Goal: Entertainment & Leisure: Consume media (video, audio)

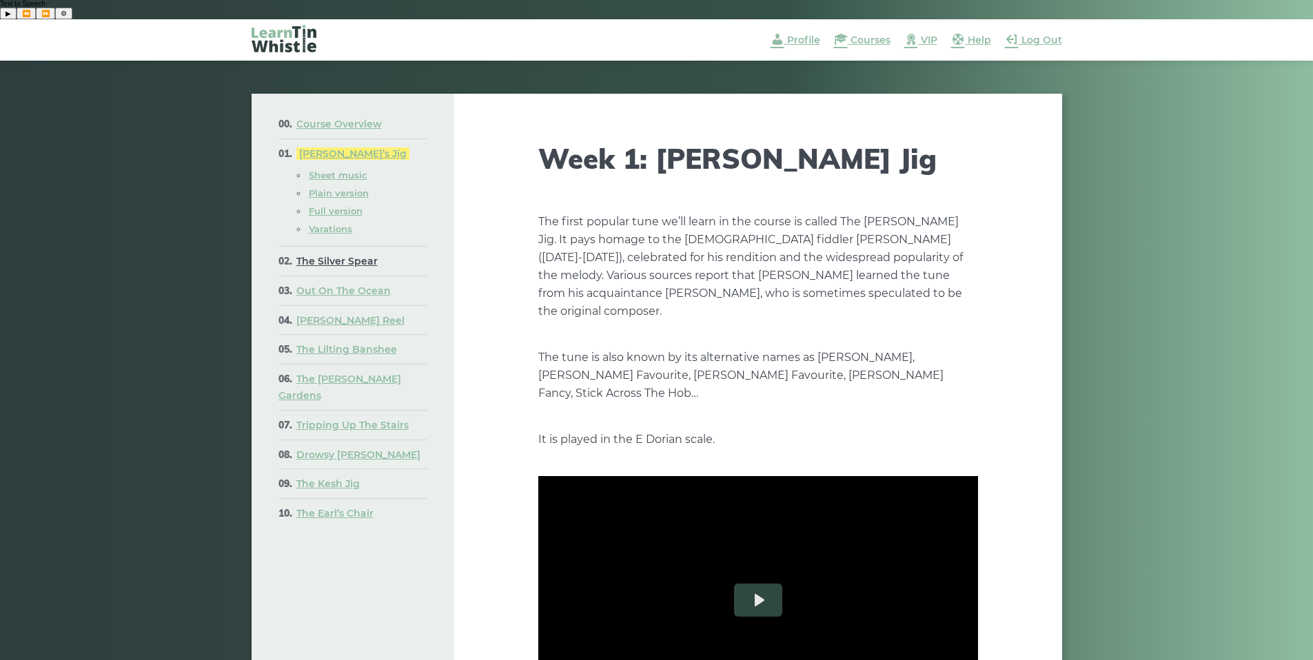
click at [353, 255] on link "The Silver Spear" at bounding box center [336, 261] width 81 height 12
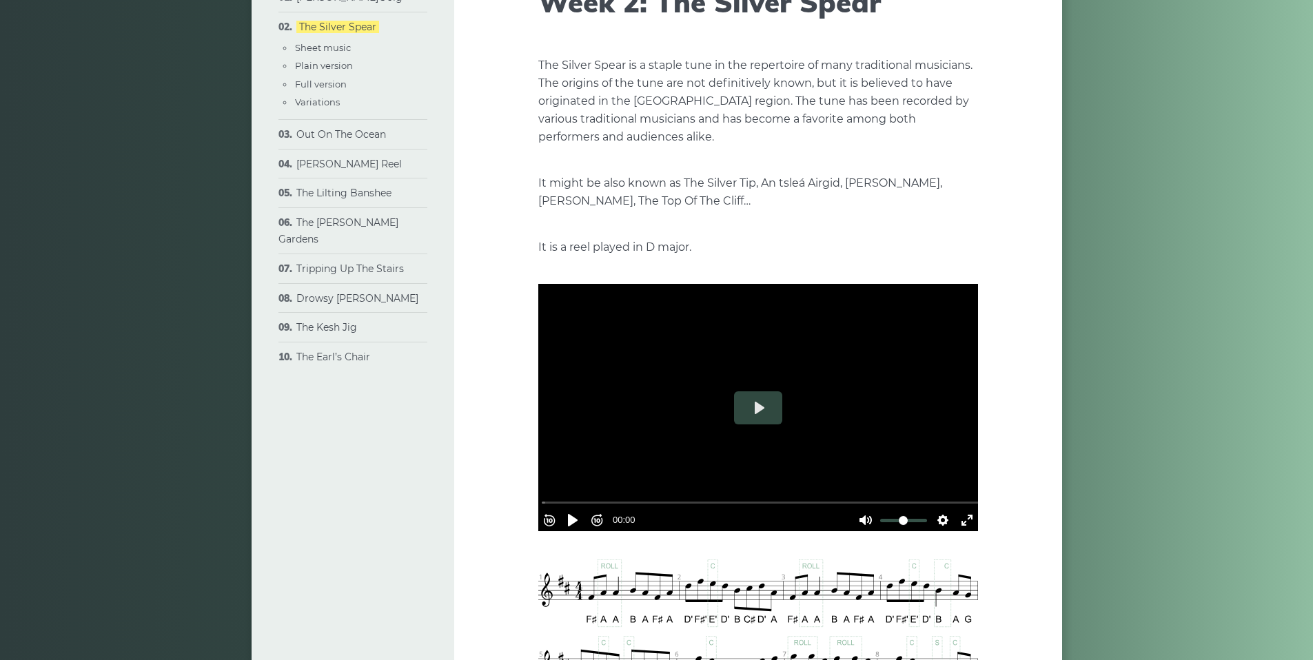
scroll to position [138, 0]
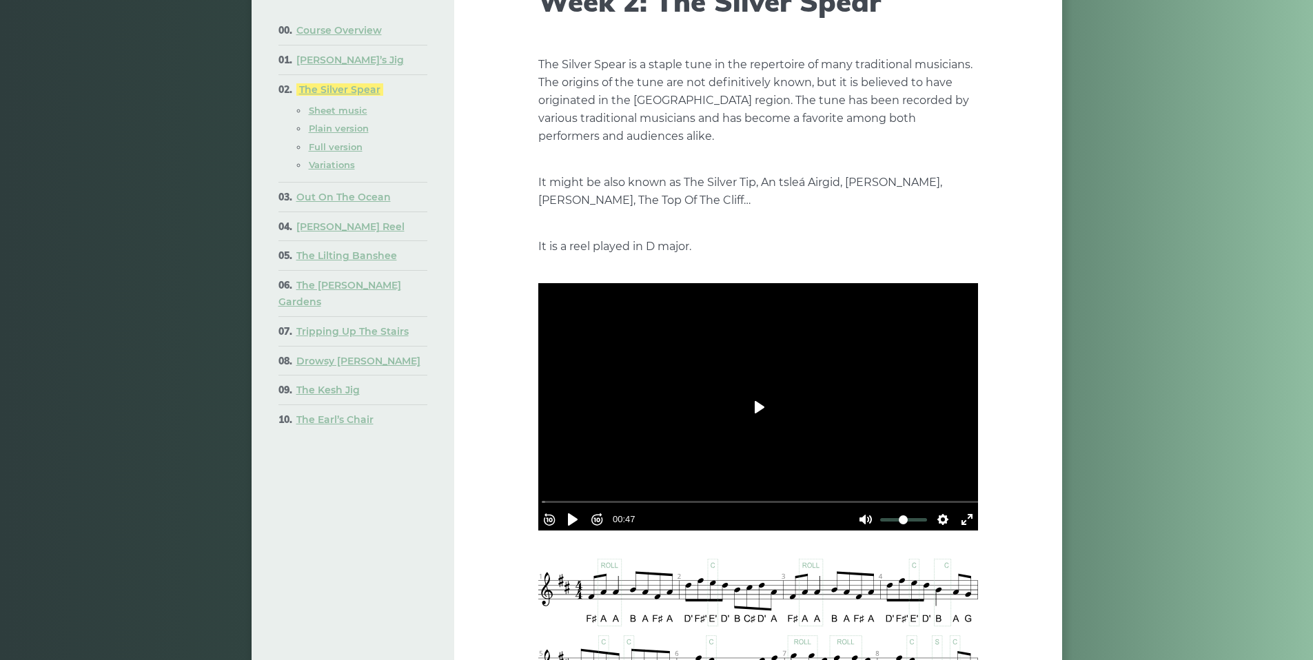
click at [762, 421] on button "Play" at bounding box center [758, 407] width 48 height 33
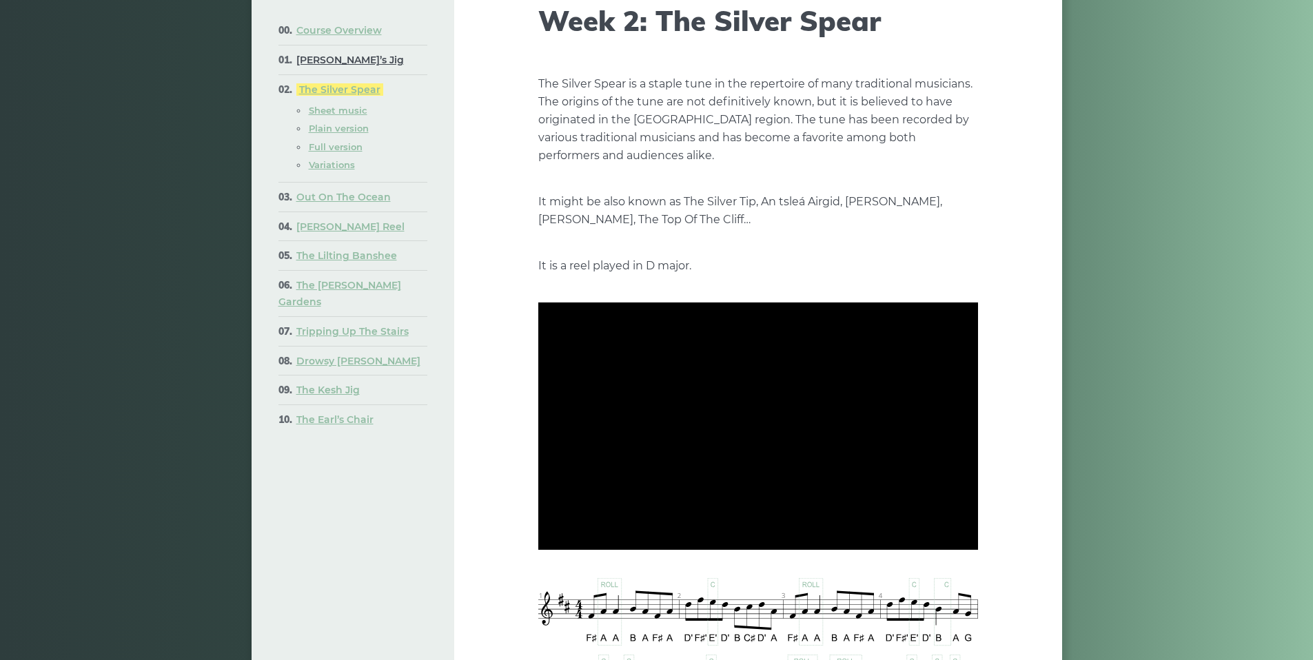
type input "**"
click at [334, 60] on link "[PERSON_NAME]’s Jig" at bounding box center [350, 60] width 108 height 12
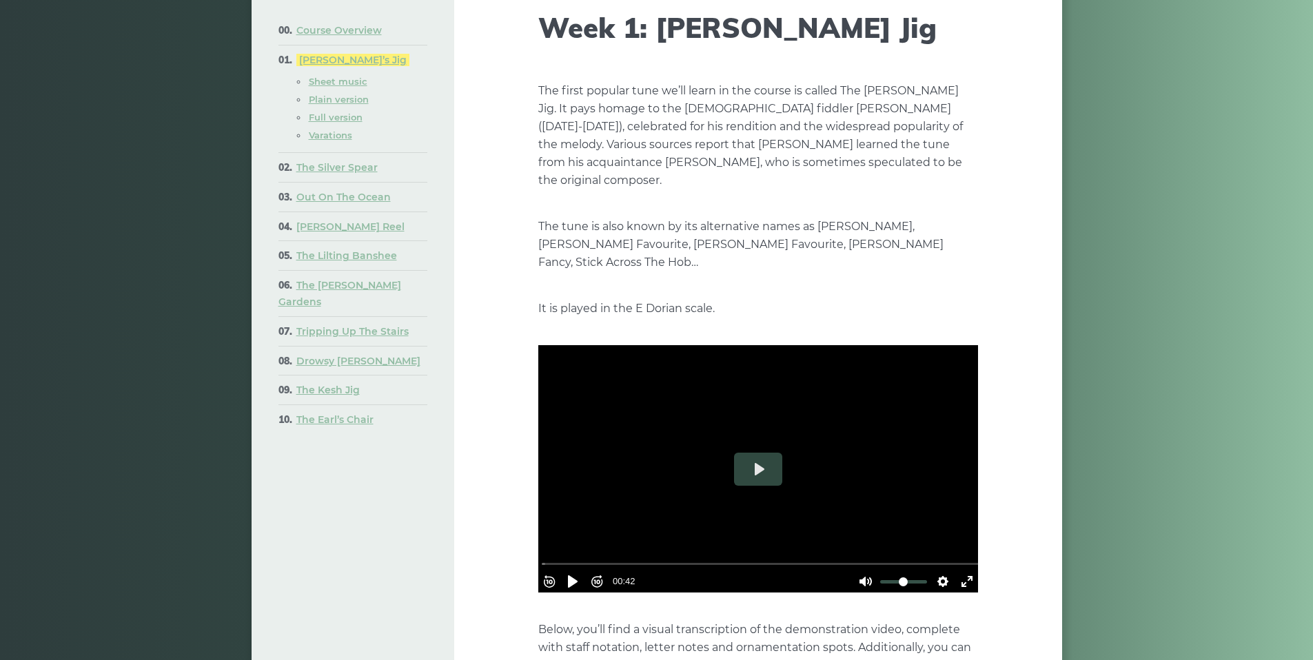
scroll to position [138, 0]
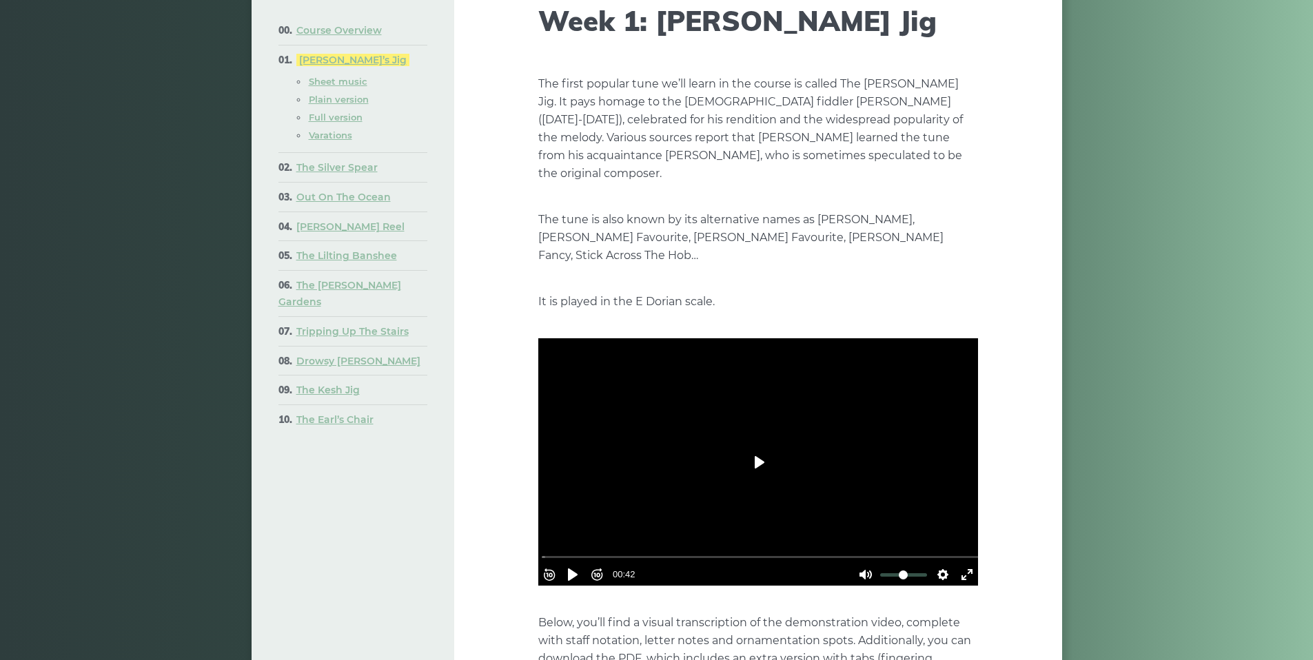
click at [755, 446] on button "Play" at bounding box center [758, 462] width 48 height 33
type input "***"
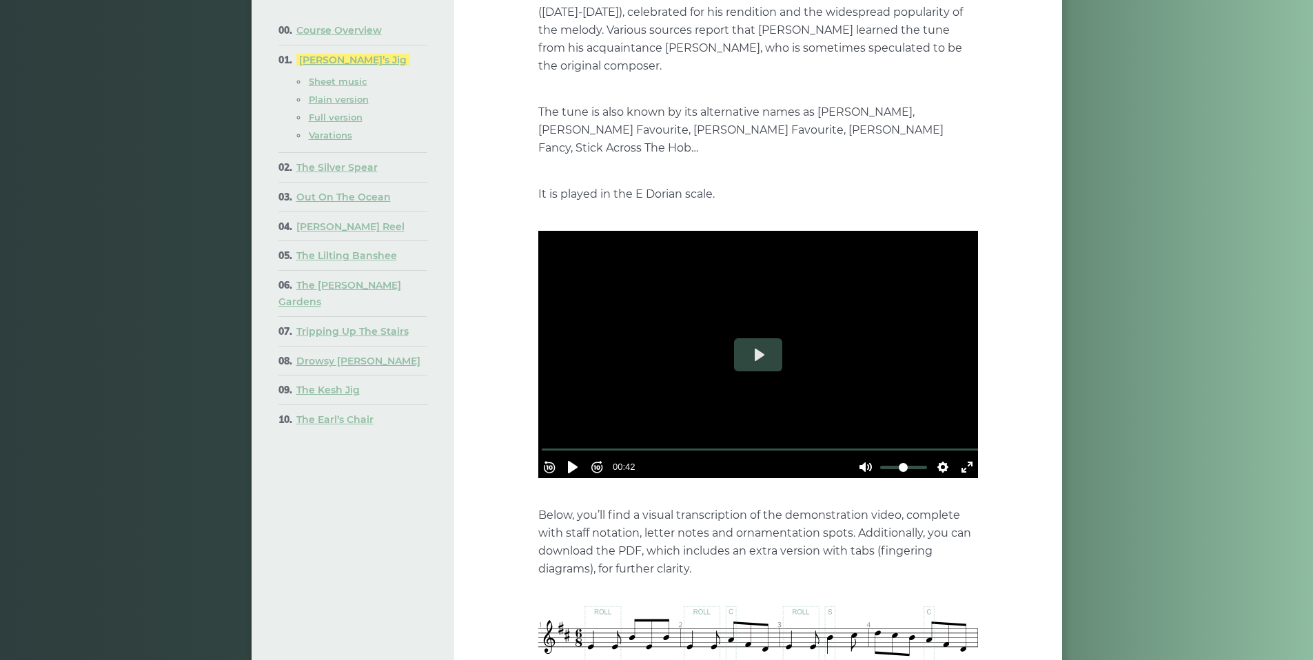
scroll to position [345, 0]
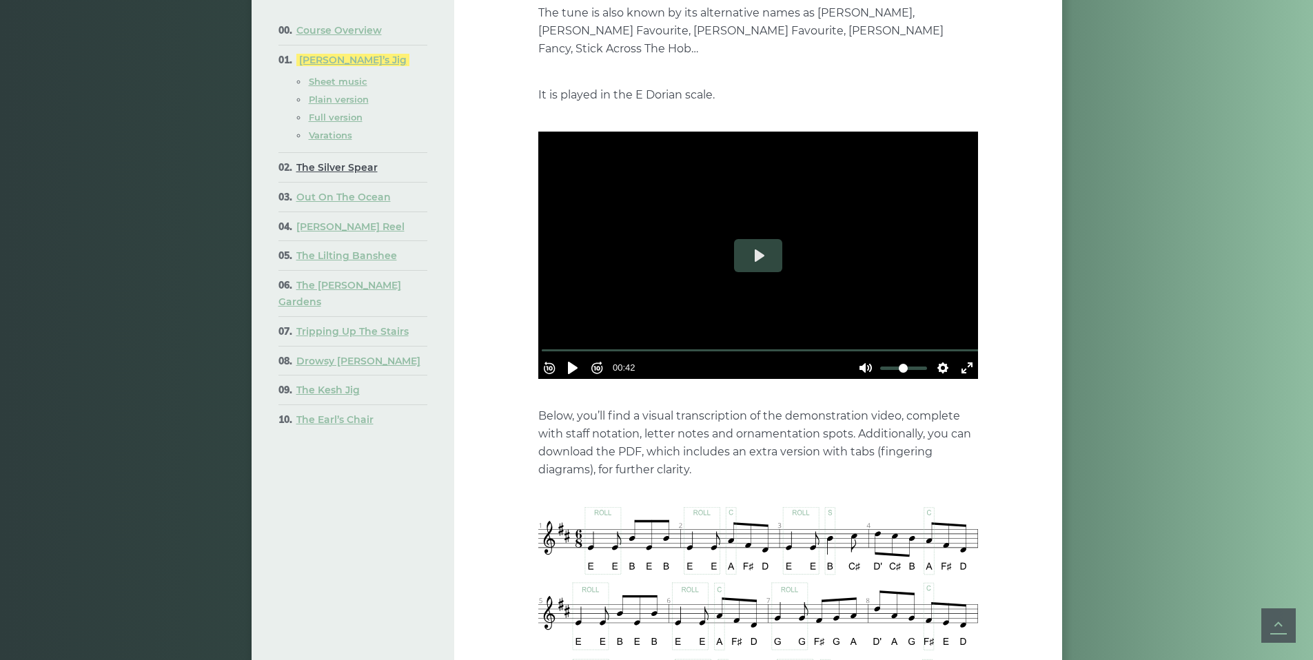
click at [342, 164] on link "The Silver Spear" at bounding box center [336, 167] width 81 height 12
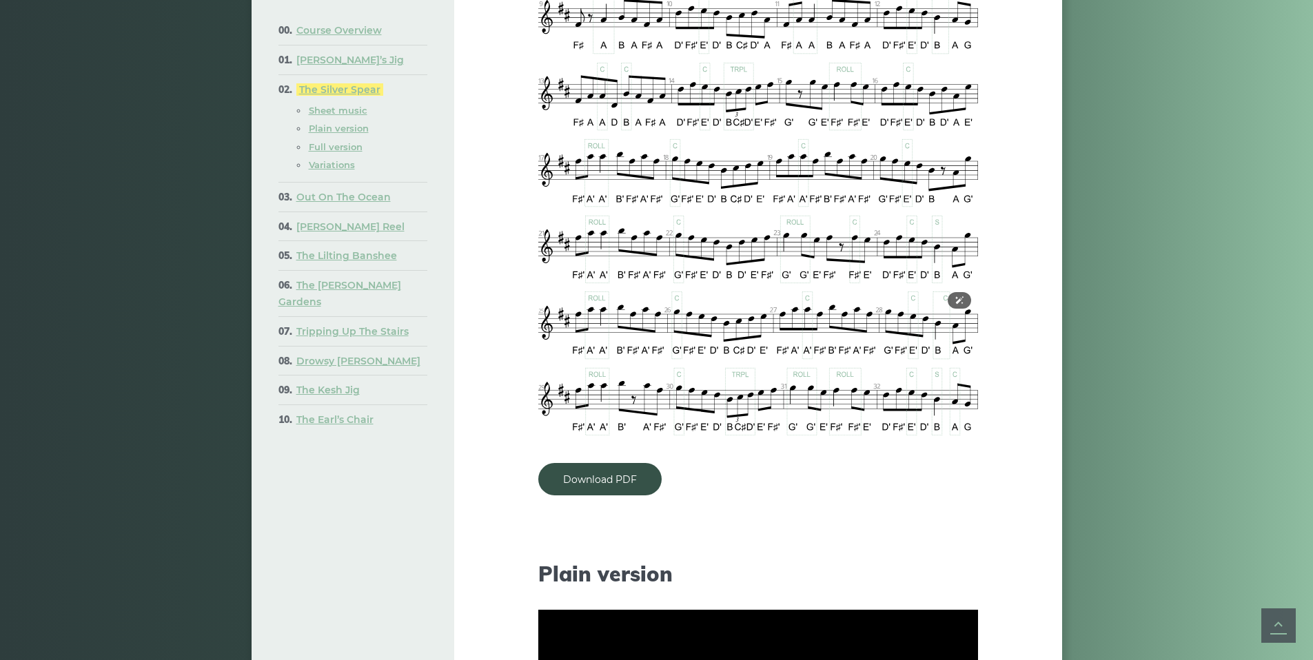
scroll to position [1034, 0]
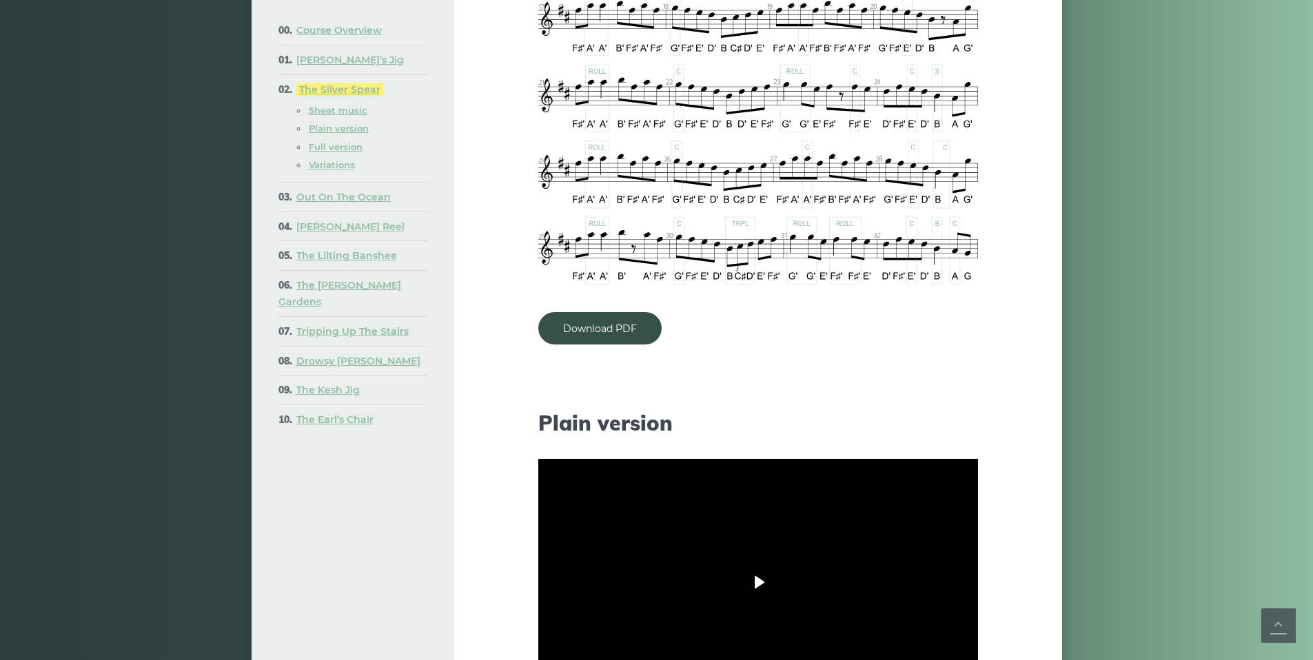
click at [758, 566] on button "Play" at bounding box center [758, 582] width 48 height 33
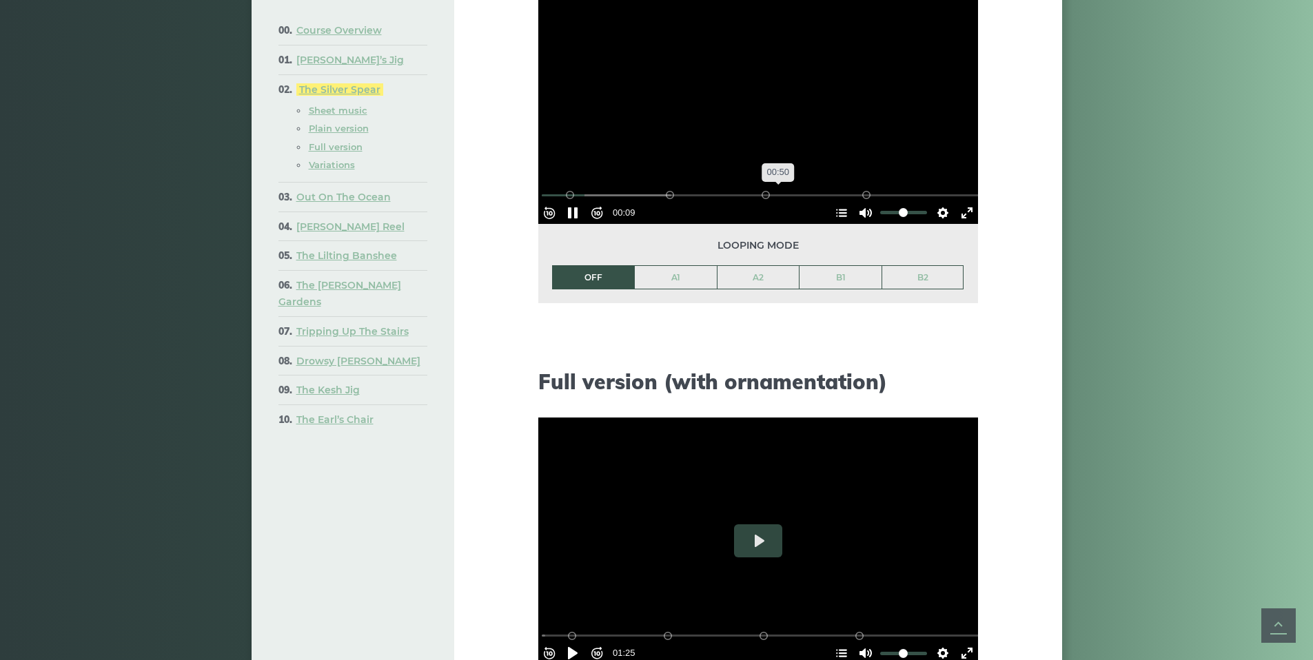
type input "*****"
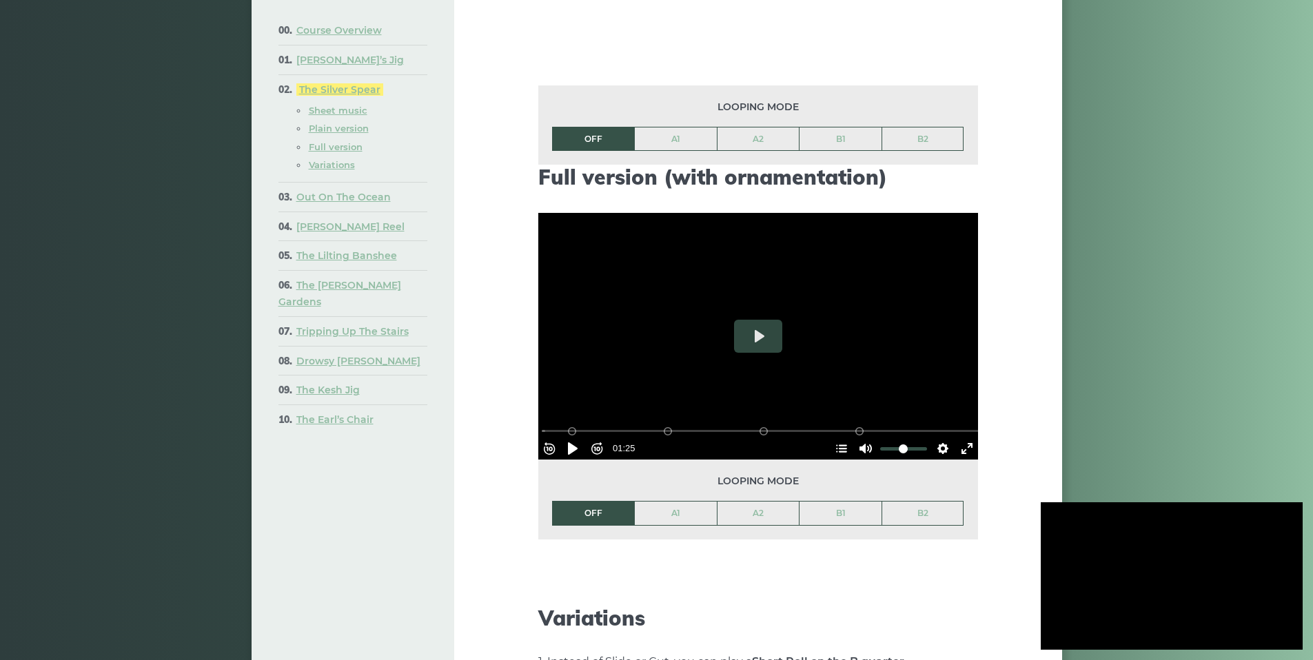
scroll to position [1792, 0]
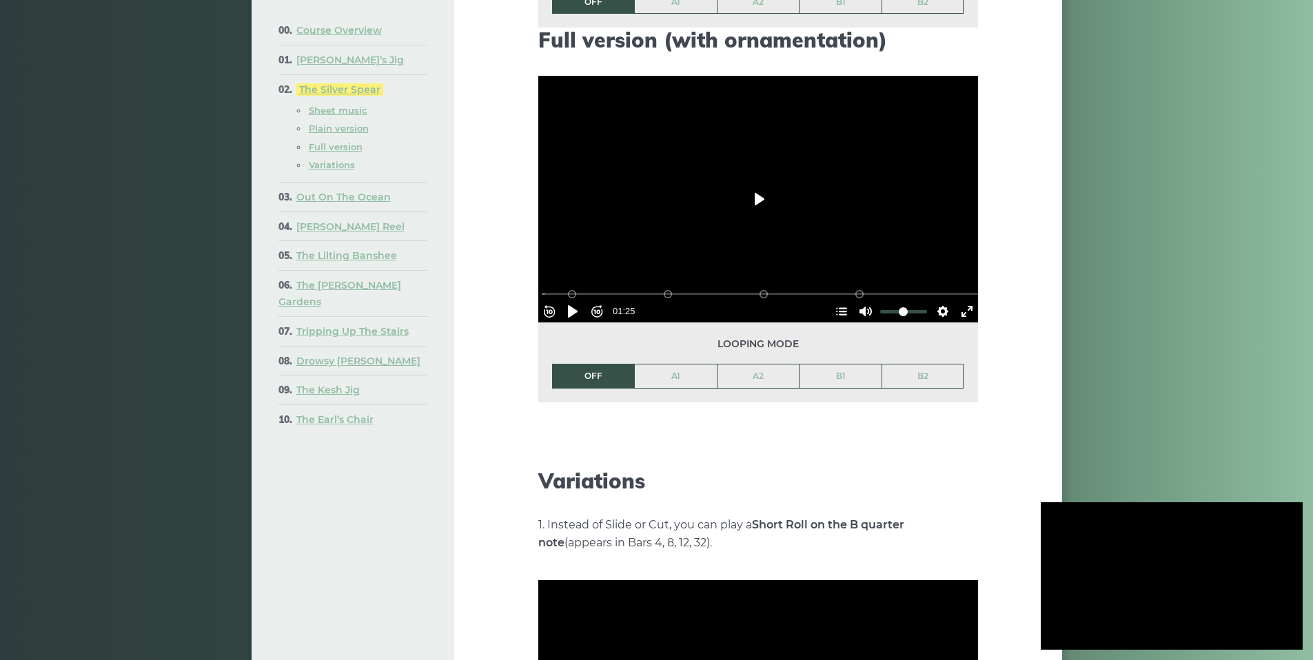
click at [756, 183] on button "Play" at bounding box center [758, 199] width 48 height 33
click at [576, 301] on button "Pause Play" at bounding box center [573, 312] width 22 height 22
type input "*****"
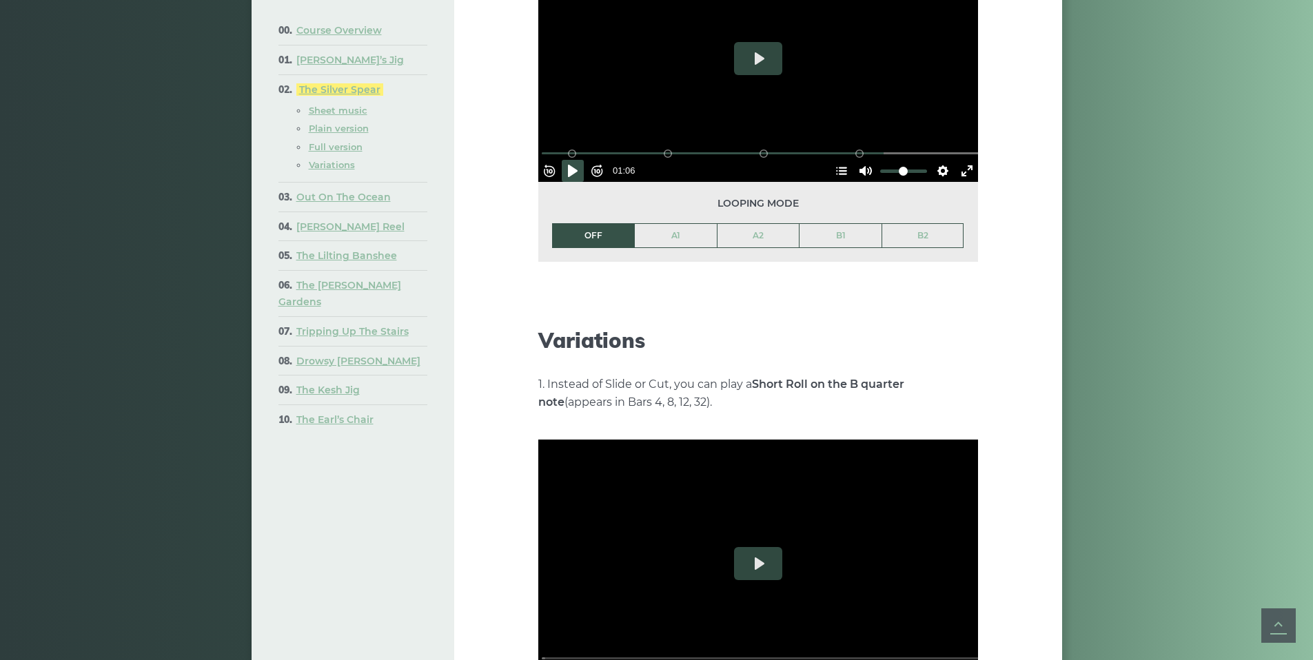
scroll to position [2206, 0]
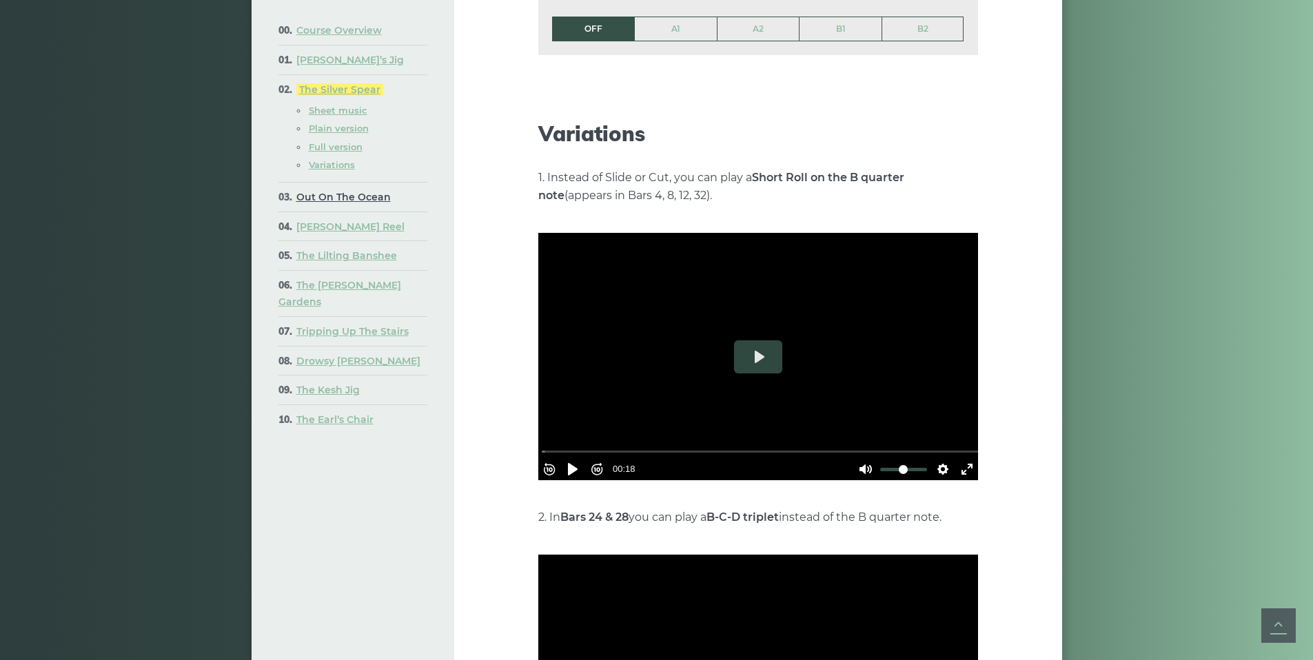
click at [358, 198] on link "Out On The Ocean" at bounding box center [343, 197] width 94 height 12
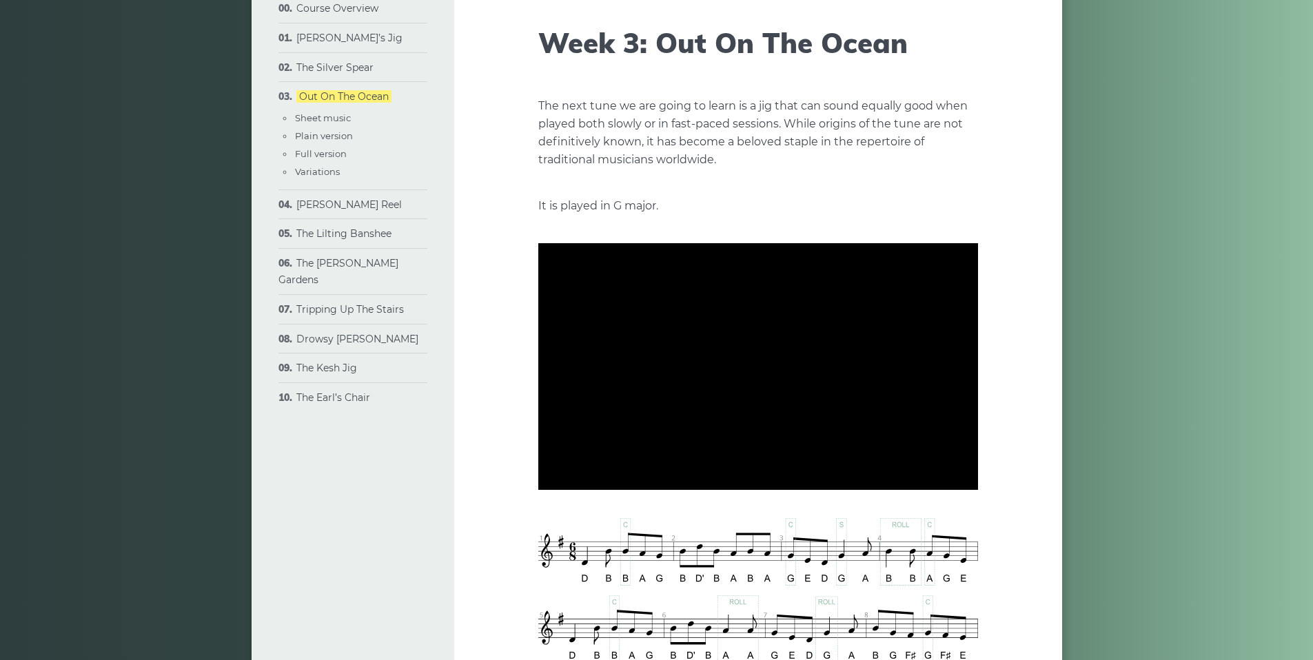
scroll to position [207, 0]
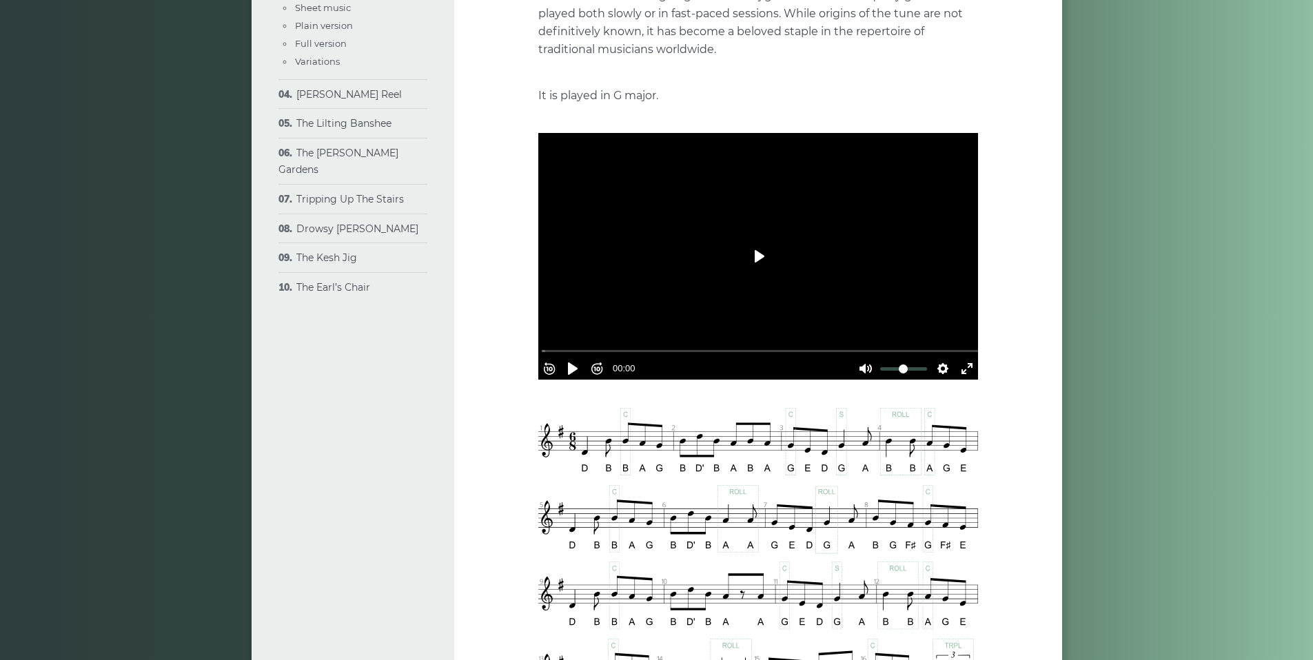
click at [767, 249] on button "Play" at bounding box center [758, 256] width 48 height 33
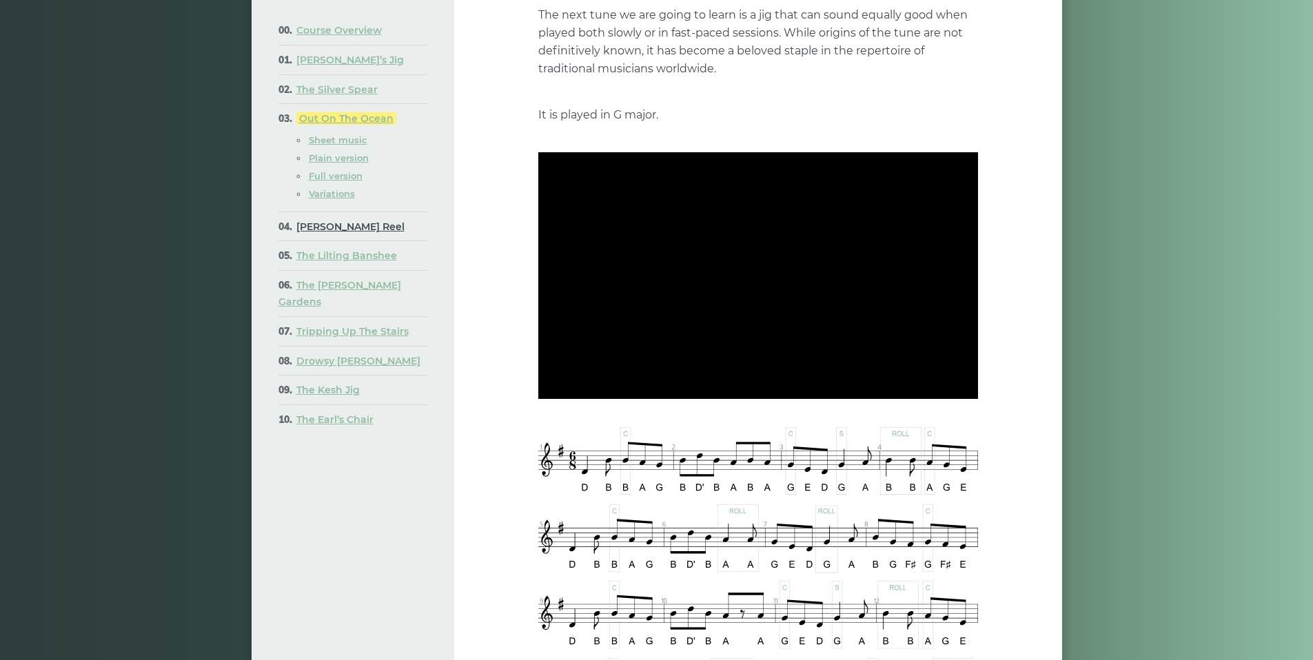
type input "***"
click at [343, 228] on link "[PERSON_NAME] Reel" at bounding box center [350, 227] width 108 height 12
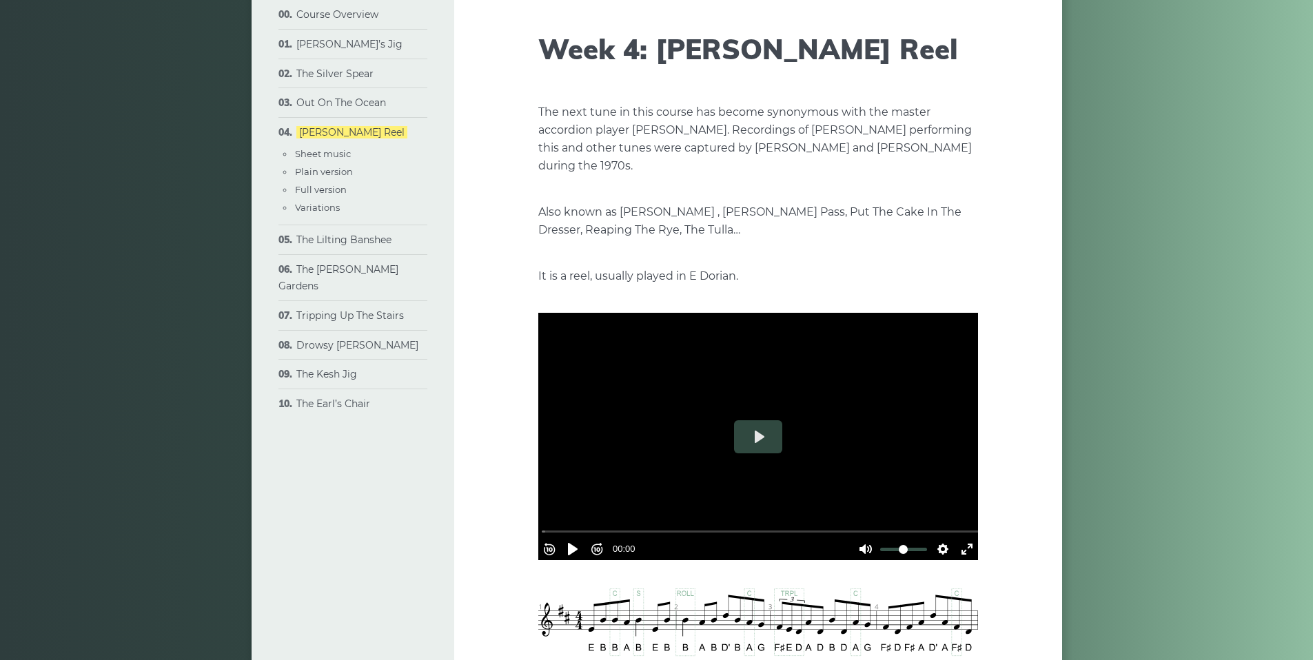
scroll to position [138, 0]
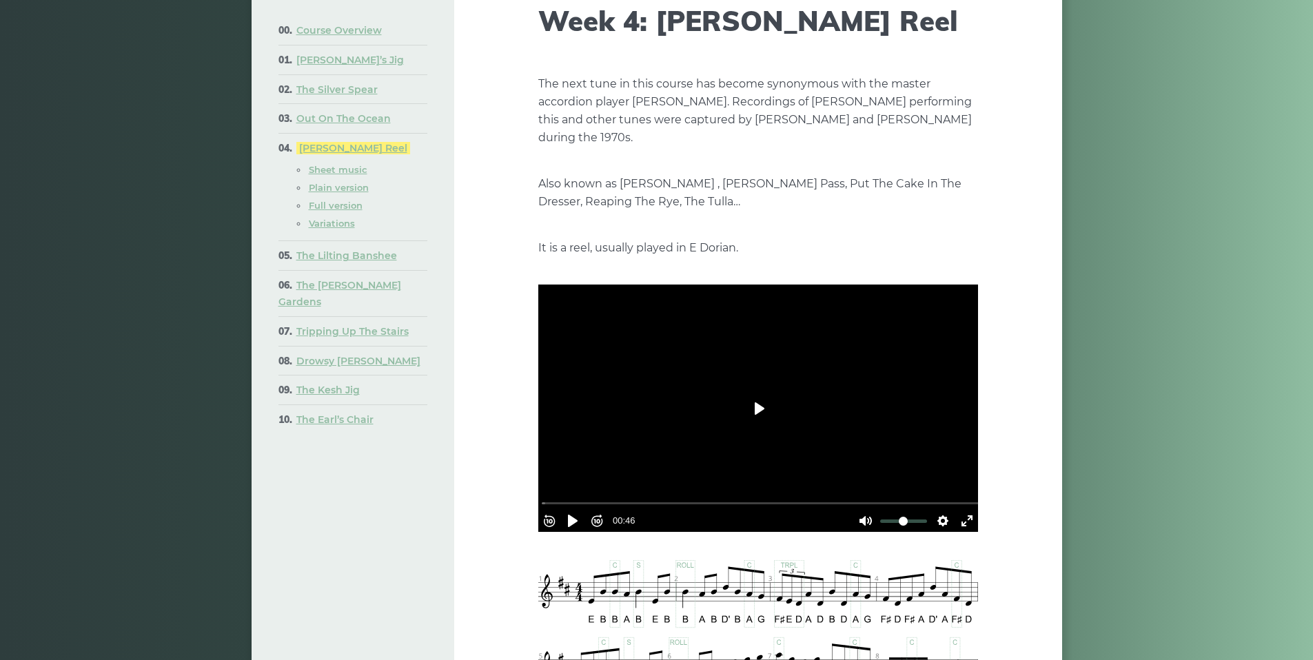
click at [758, 396] on button "Play" at bounding box center [758, 408] width 48 height 33
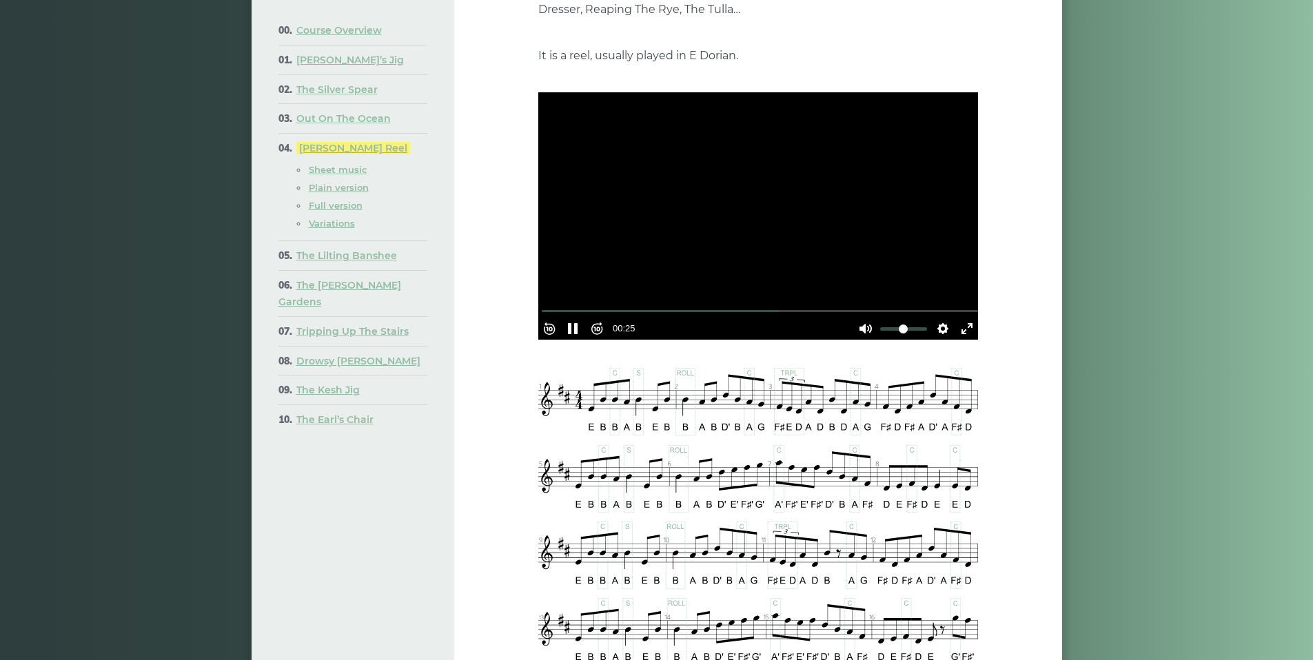
scroll to position [345, 0]
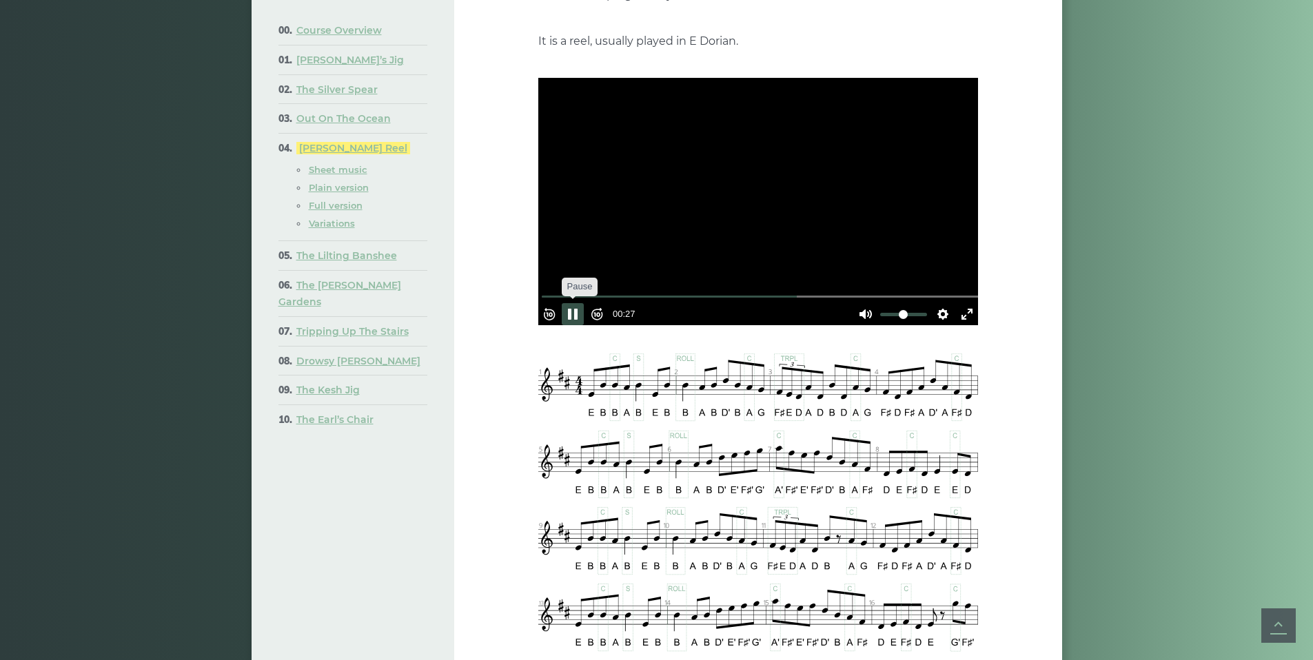
click at [582, 303] on button "Pause Play" at bounding box center [573, 314] width 22 height 22
type input "*****"
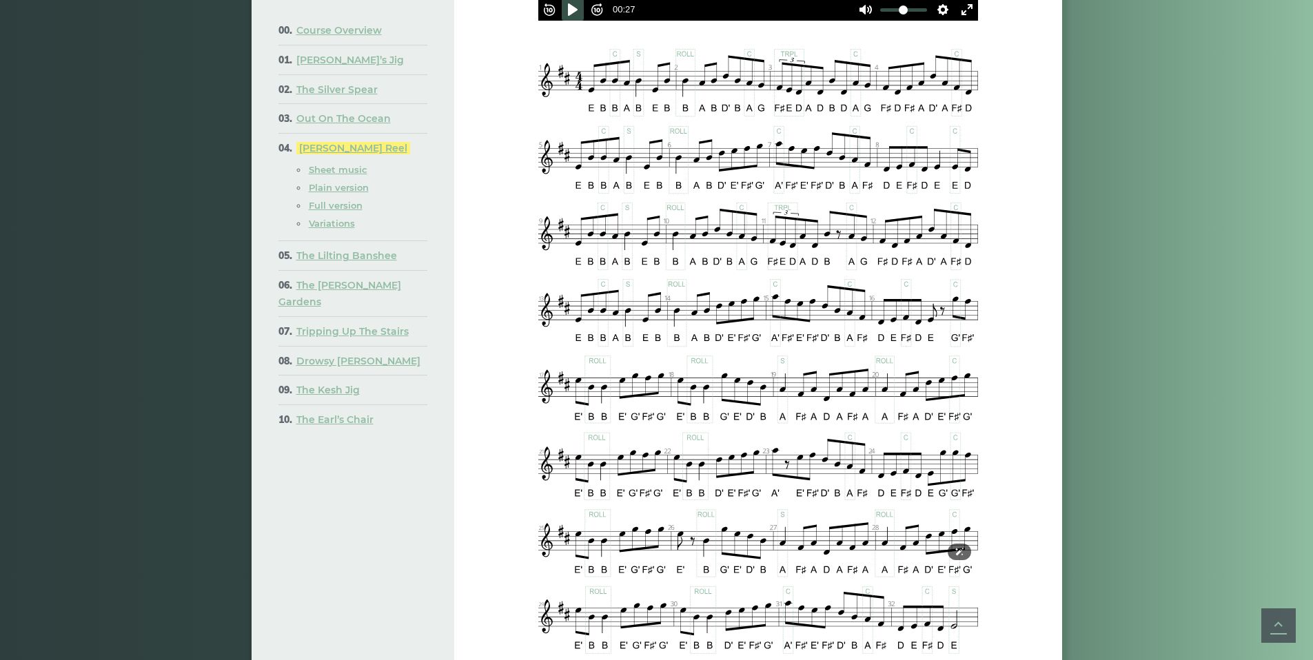
scroll to position [620, 0]
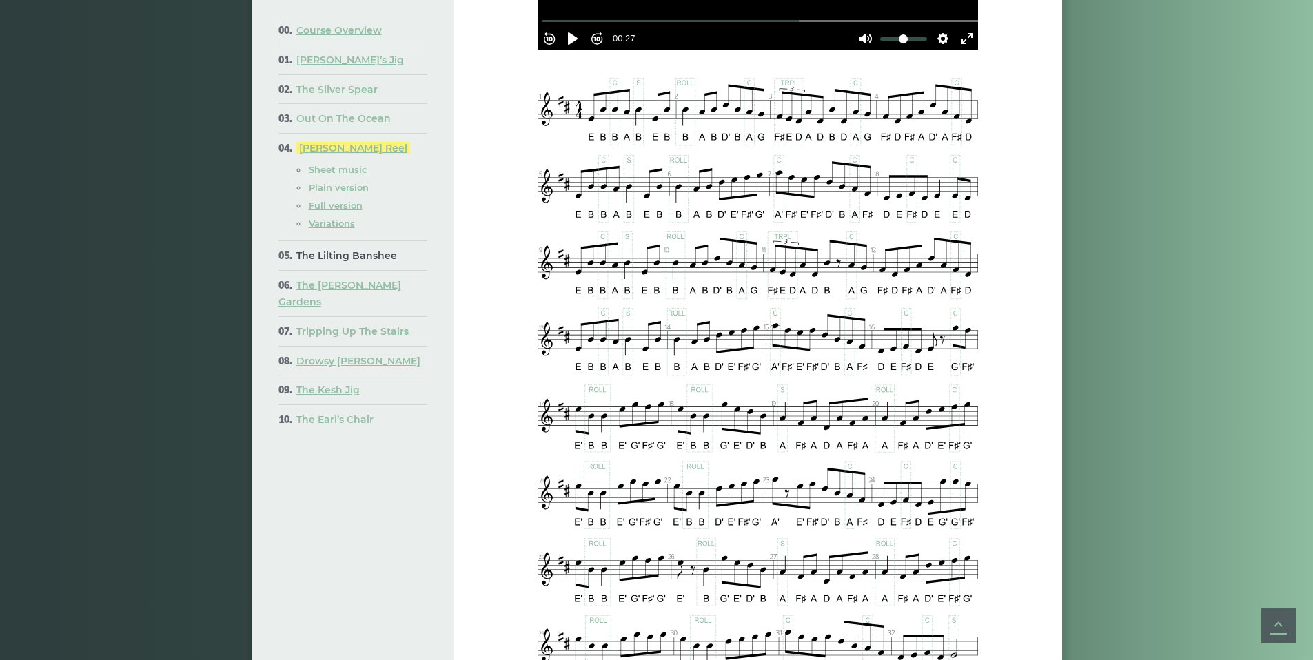
click at [327, 256] on link "The Lilting Banshee" at bounding box center [346, 256] width 101 height 12
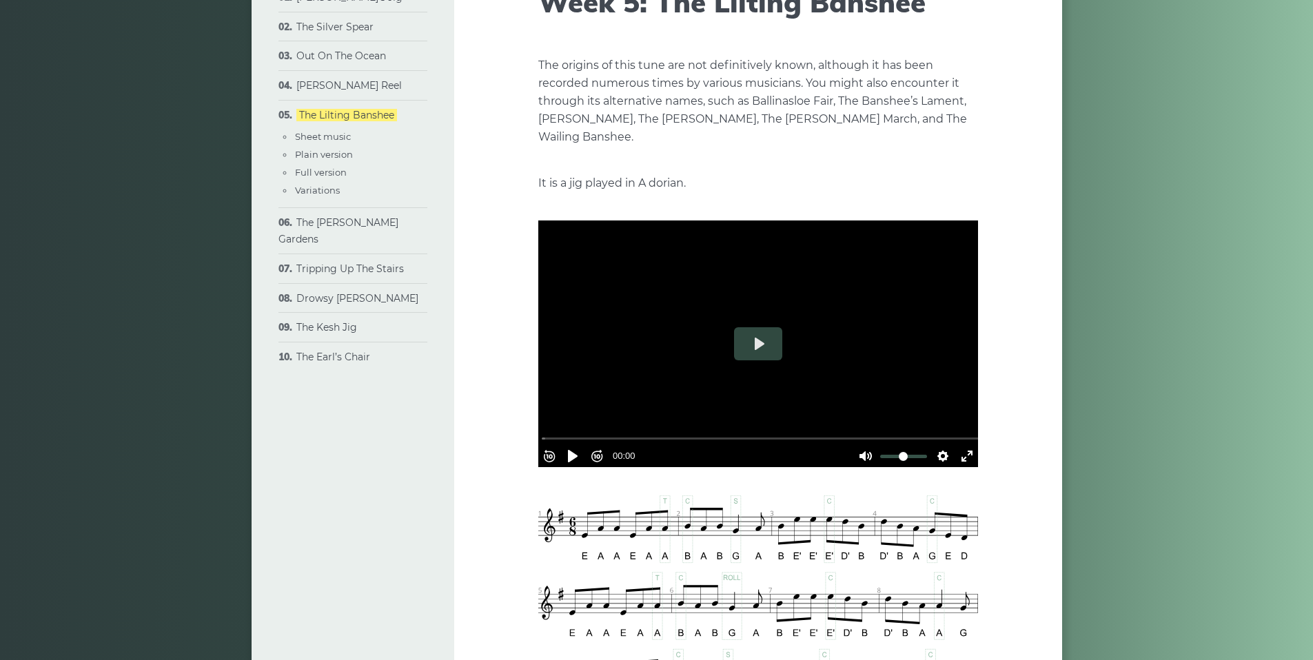
scroll to position [138, 0]
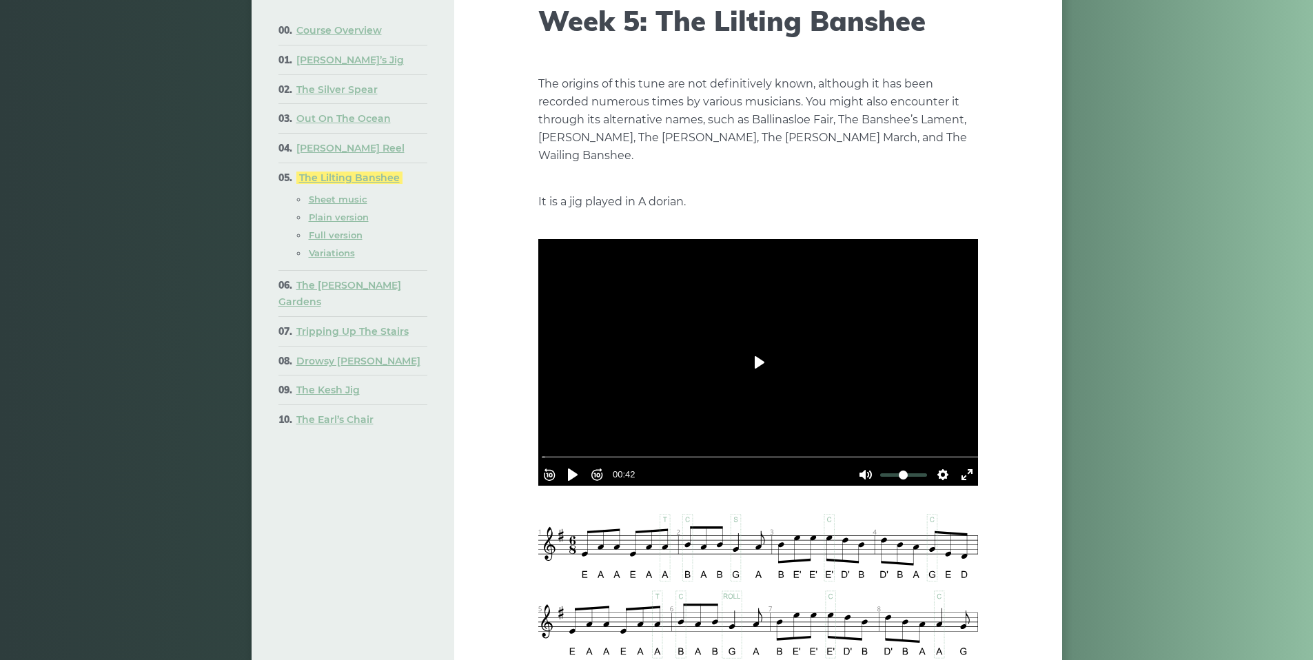
click at [749, 346] on button "Play" at bounding box center [758, 362] width 48 height 33
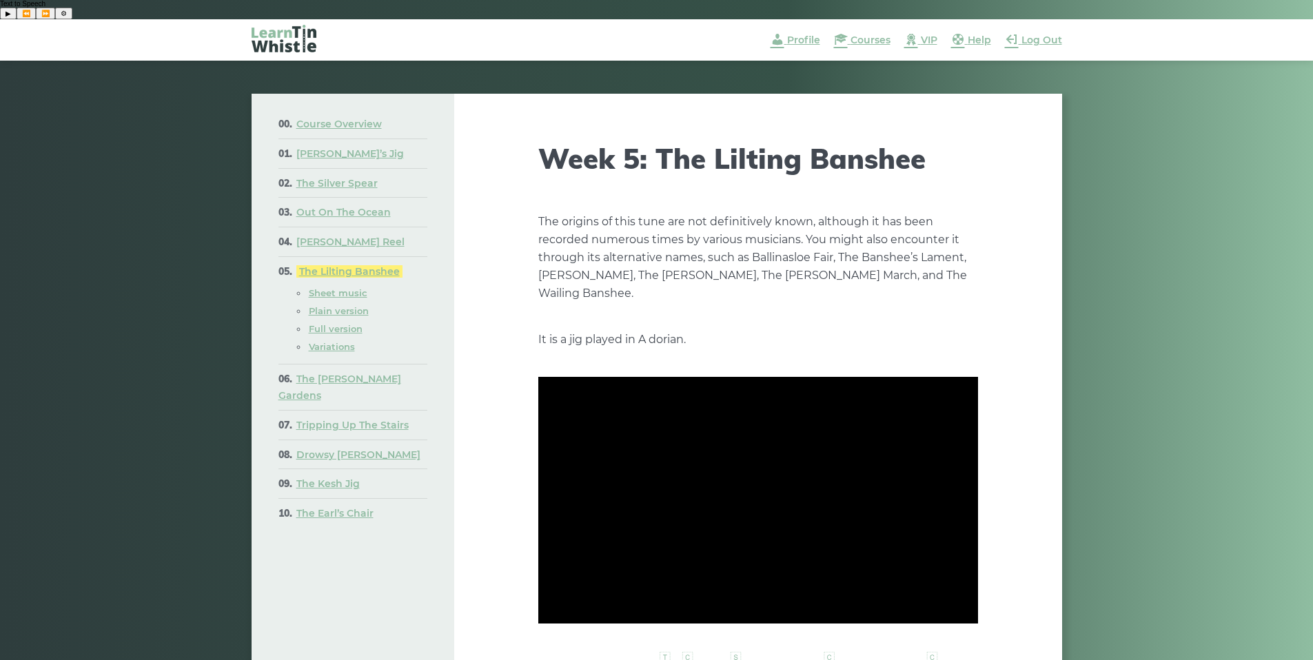
scroll to position [69, 0]
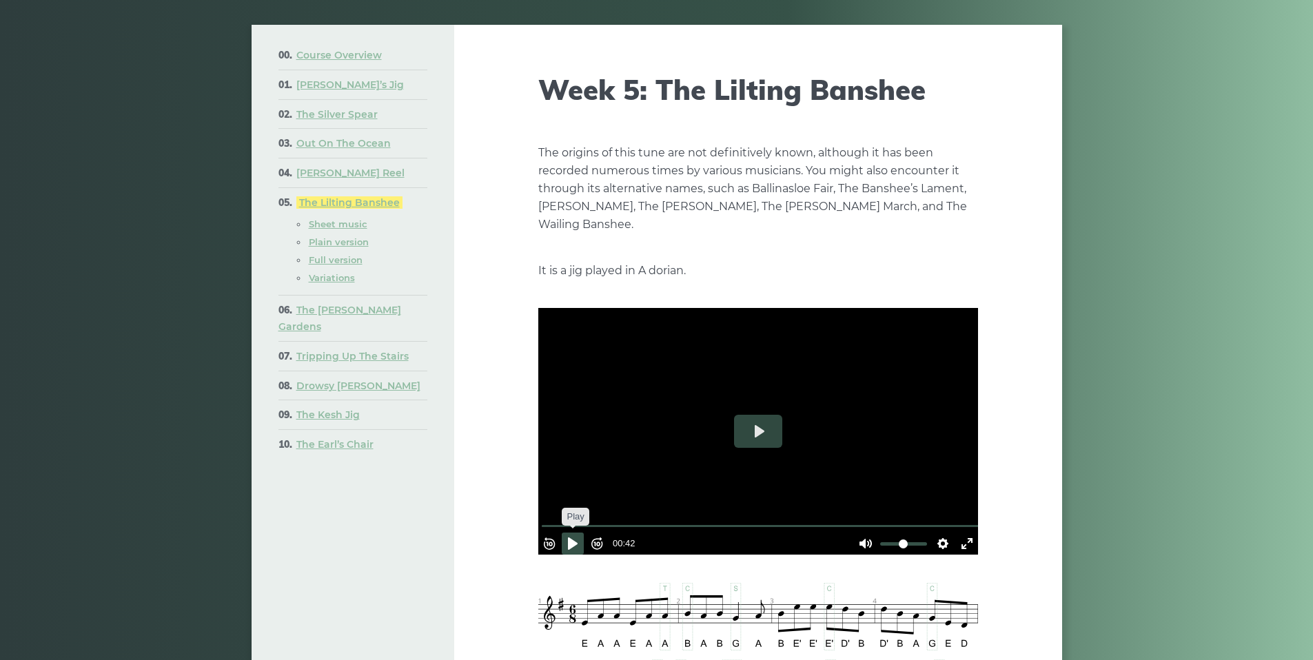
click at [570, 533] on button "Pause Play" at bounding box center [573, 544] width 22 height 22
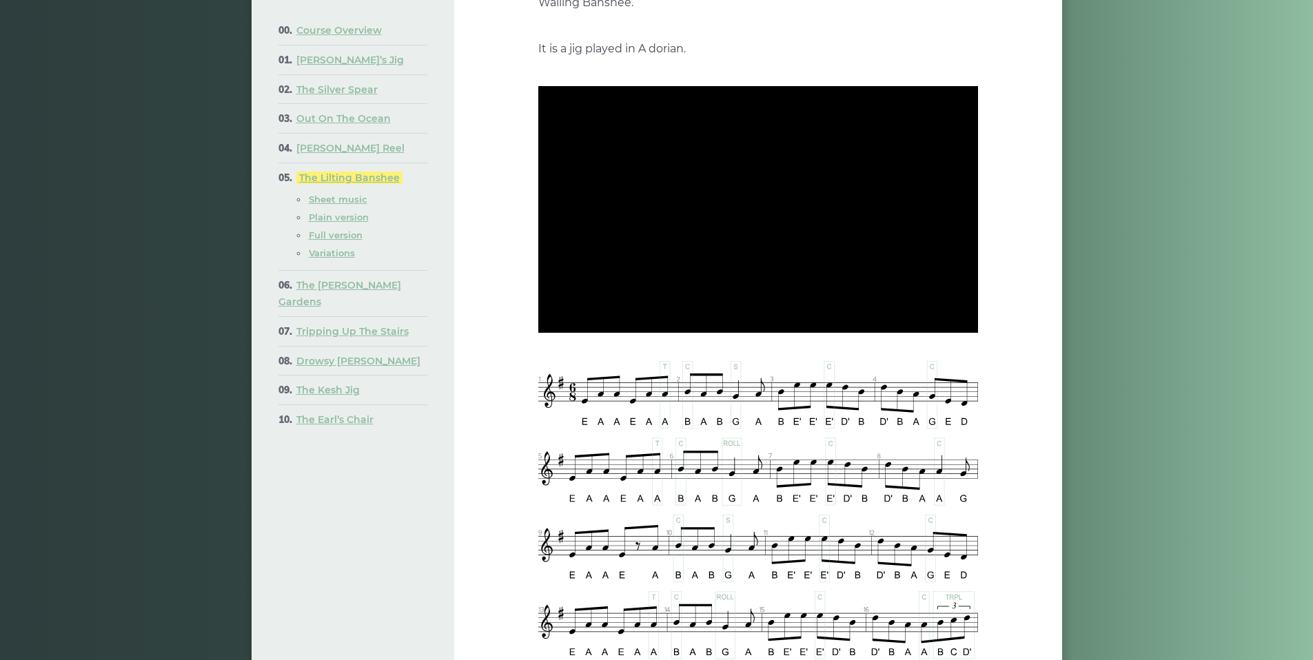
scroll to position [345, 0]
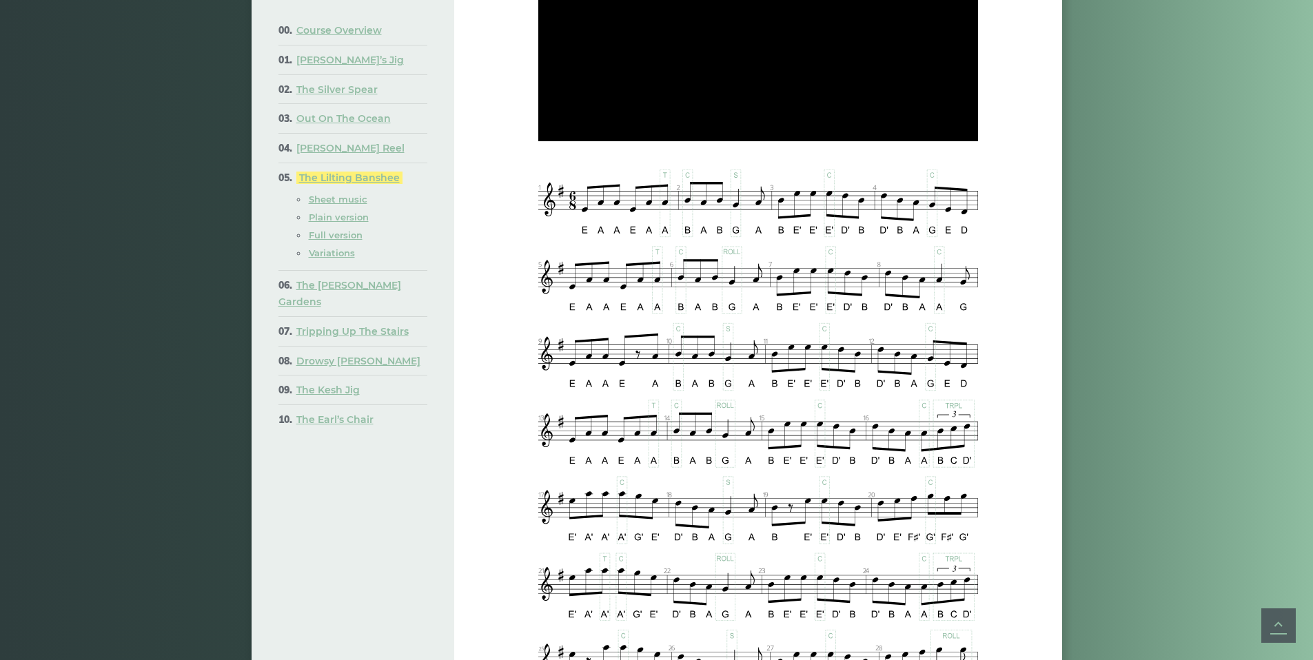
type input "*****"
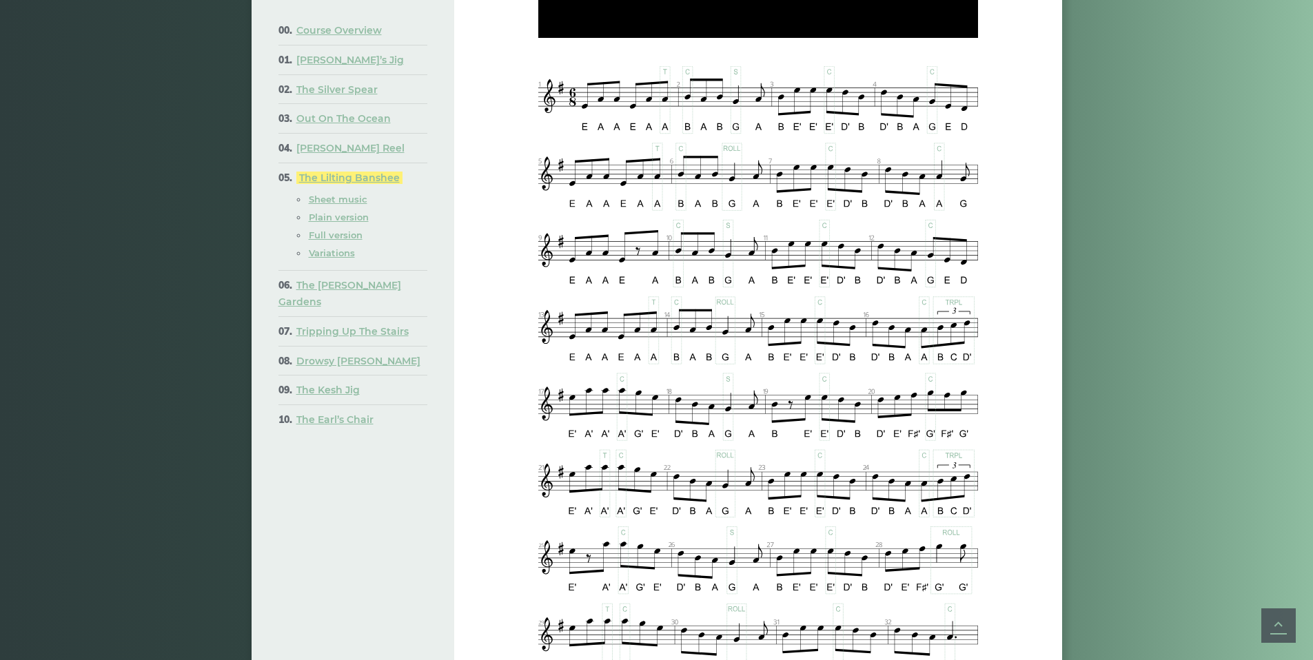
scroll to position [620, 0]
